Goal: Information Seeking & Learning: Learn about a topic

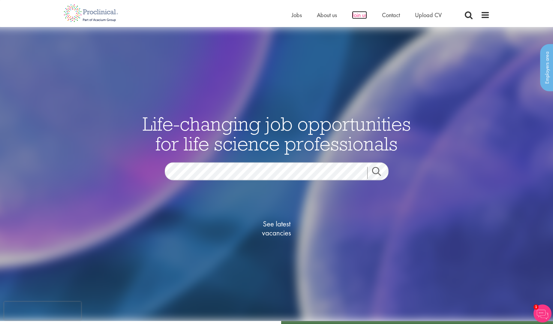
click at [355, 15] on span "Join us" at bounding box center [359, 15] width 15 height 8
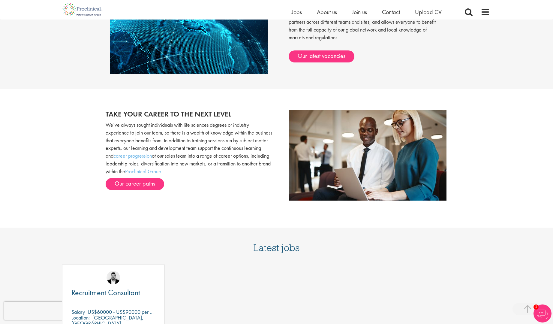
scroll to position [540, 0]
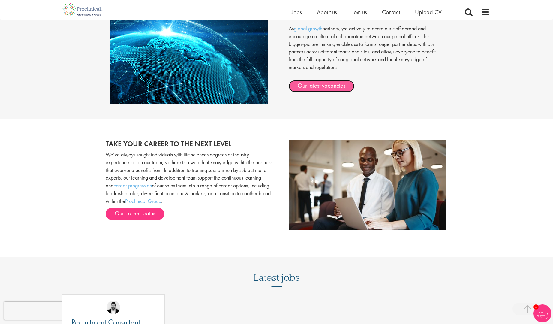
click at [325, 88] on link "Our latest vacancies" at bounding box center [322, 86] width 66 height 12
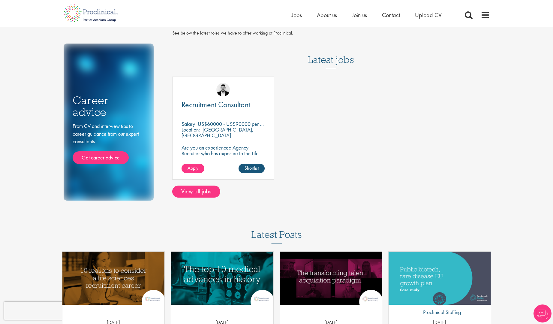
scroll to position [30, 0]
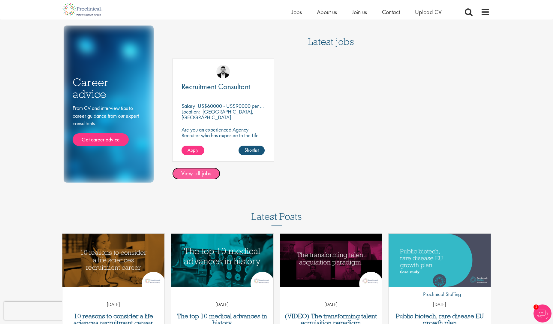
click at [206, 177] on link "View all jobs" at bounding box center [196, 173] width 48 height 12
